Goal: Task Accomplishment & Management: Use online tool/utility

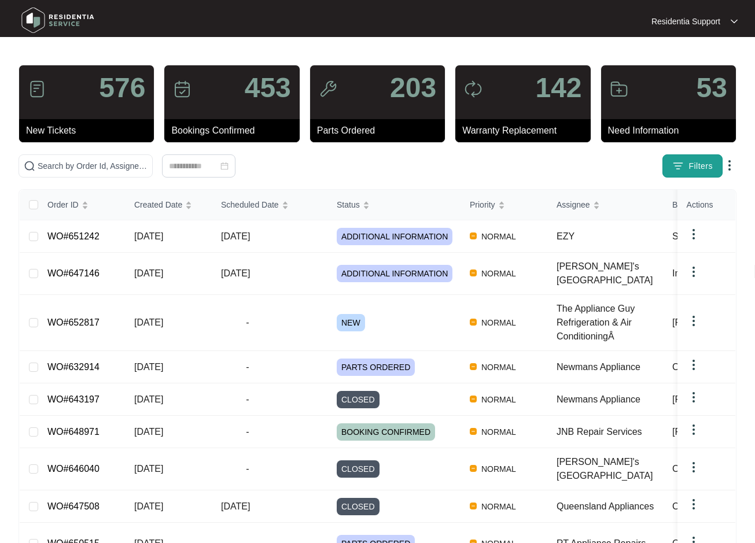
click at [697, 163] on span "Filters" at bounding box center [701, 166] width 24 height 12
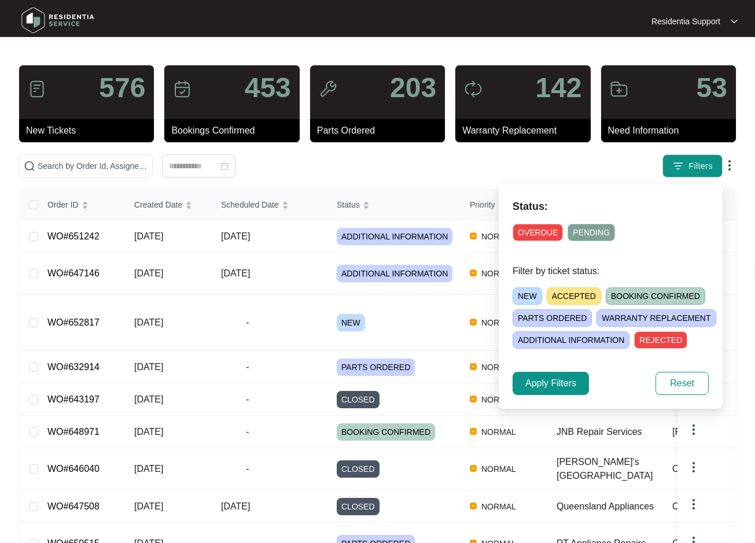
click at [584, 160] on div "Filters" at bounding box center [590, 165] width 294 height 23
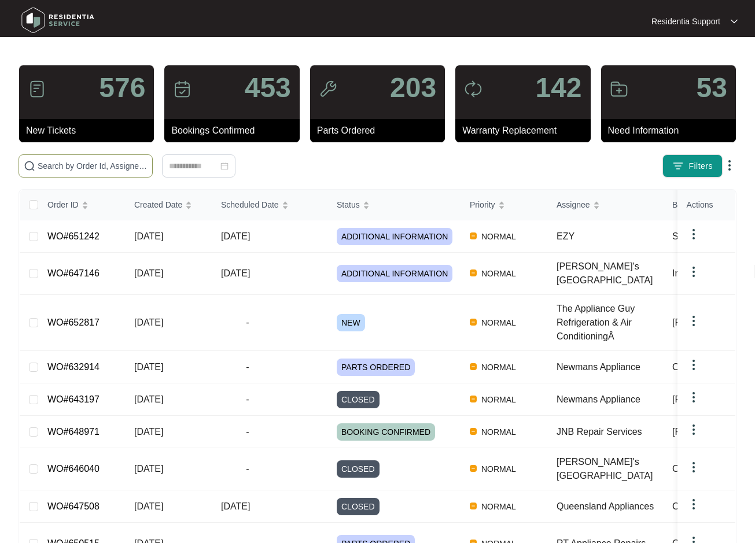
click at [99, 171] on input "text" at bounding box center [93, 166] width 110 height 13
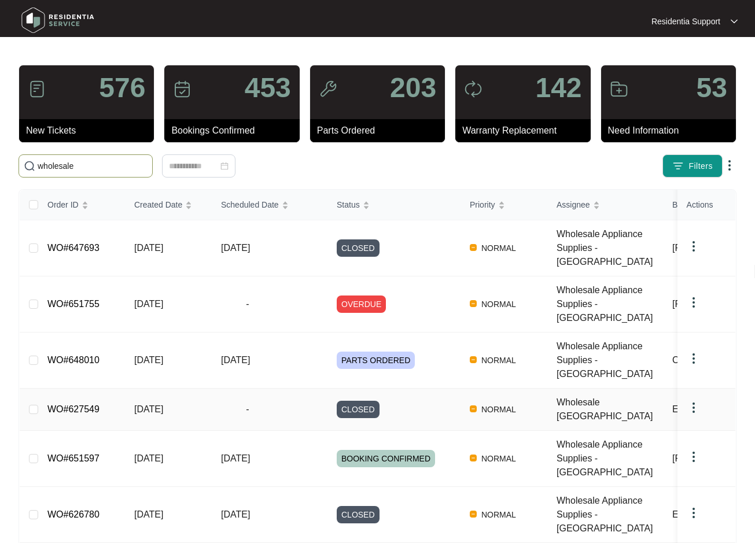
type input "wholesale"
click at [558, 396] on div "Wholesale [GEOGRAPHIC_DATA]" at bounding box center [610, 410] width 106 height 28
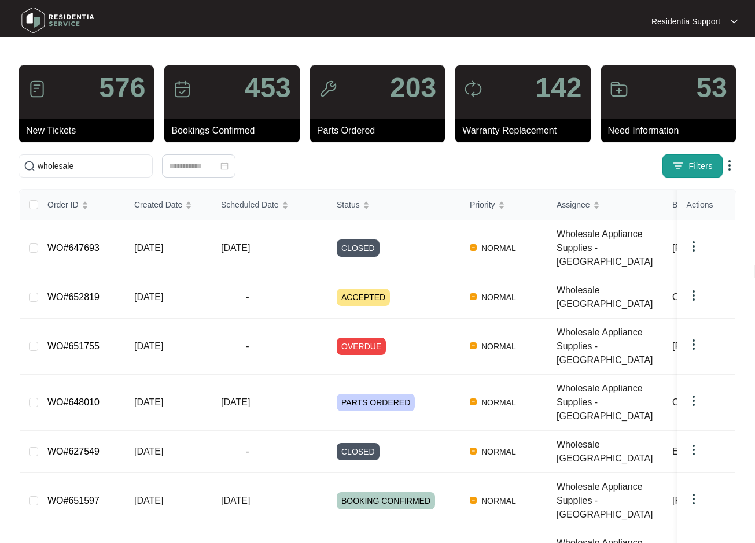
click at [685, 163] on button "Filters" at bounding box center [692, 165] width 60 height 23
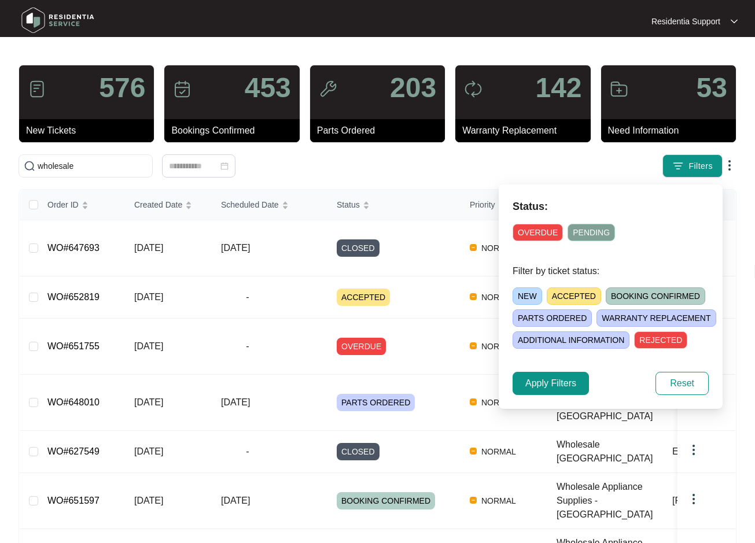
click at [546, 226] on span "OVERDUE" at bounding box center [538, 232] width 50 height 17
click at [563, 384] on span "Apply Filters" at bounding box center [550, 384] width 51 height 14
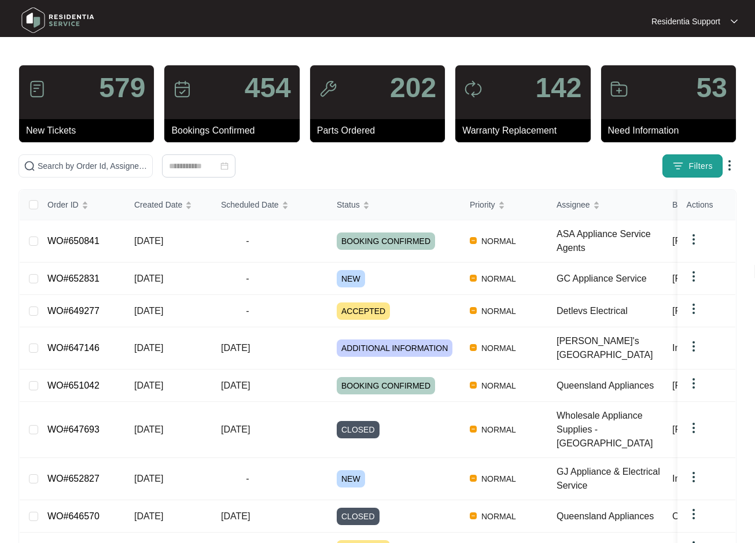
click at [694, 165] on span "Filters" at bounding box center [701, 166] width 24 height 12
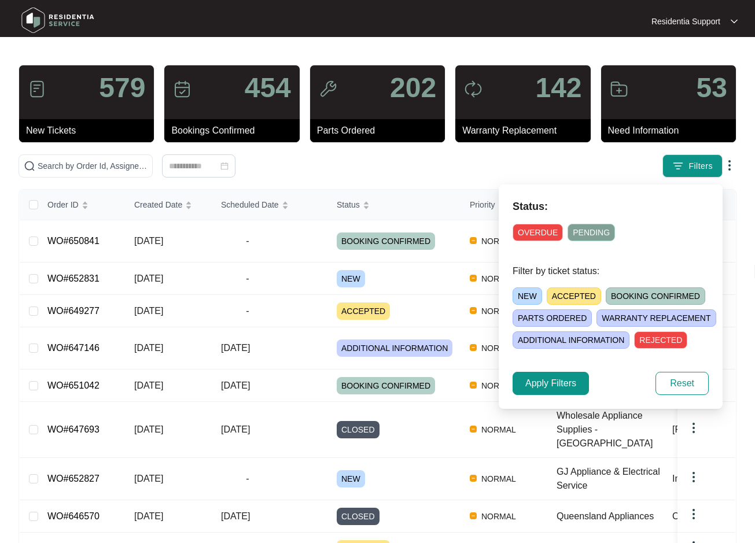
click at [544, 227] on span "OVERDUE" at bounding box center [538, 232] width 50 height 17
click at [572, 380] on span "Apply Filters" at bounding box center [550, 384] width 51 height 14
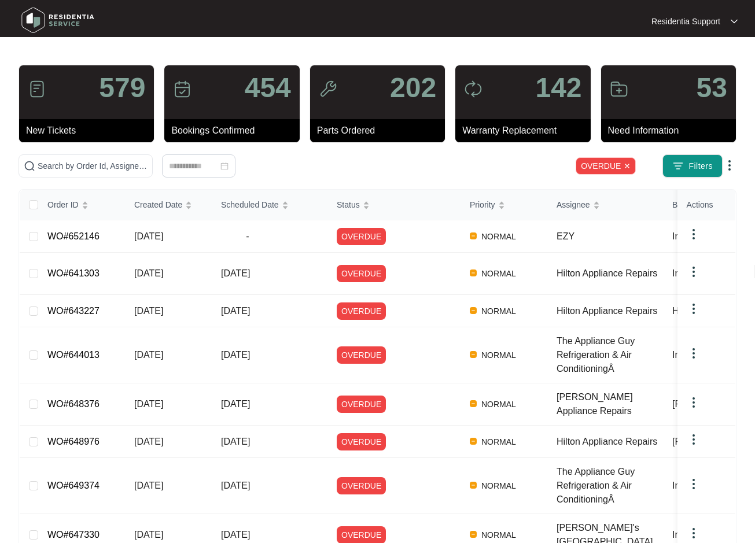
click at [727, 166] on img at bounding box center [730, 166] width 14 height 14
click at [681, 185] on span "Download Tickets CSV" at bounding box center [676, 188] width 102 height 13
